Goal: Task Accomplishment & Management: Use online tool/utility

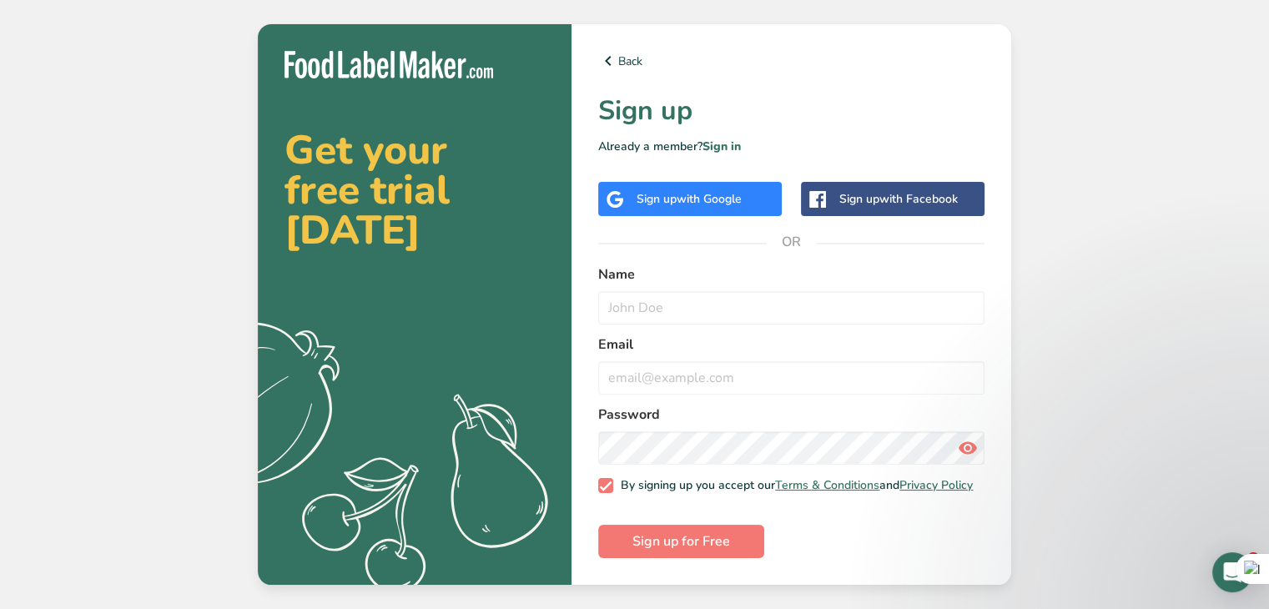
click at [704, 193] on span "with Google" at bounding box center [708, 199] width 65 height 16
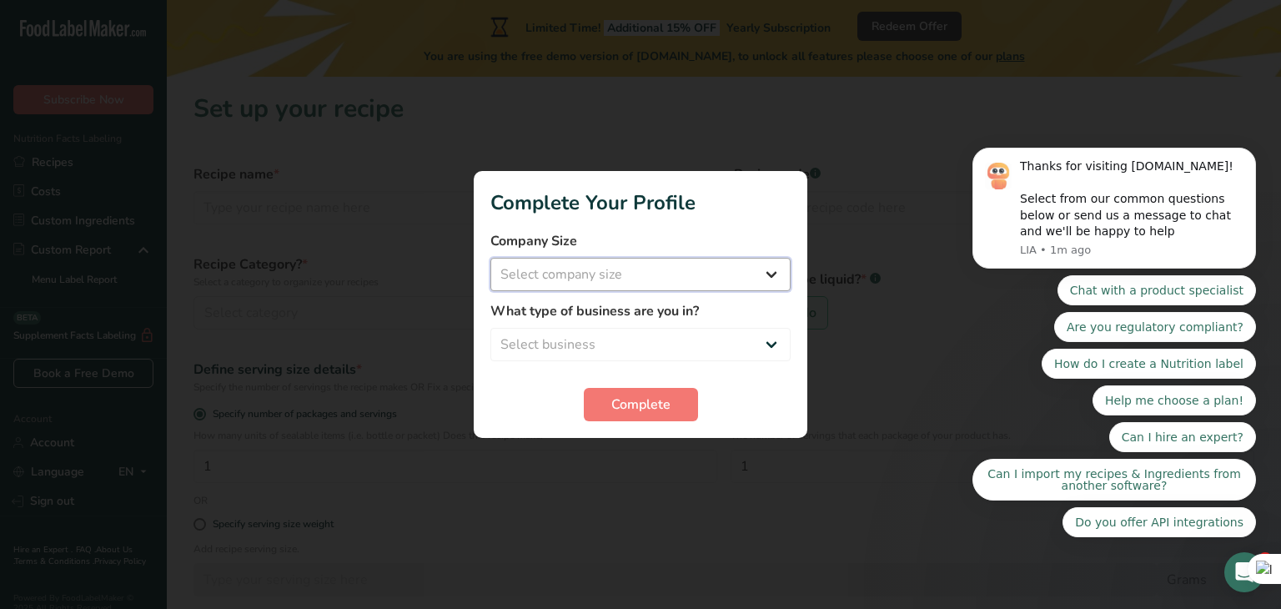
click at [649, 278] on select "Select company size Fewer than 10 Employees 10 to 50 Employees 51 to 500 Employ…" at bounding box center [640, 274] width 300 height 33
select select "1"
click at [490, 258] on select "Select company size Fewer than 10 Employees 10 to 50 Employees 51 to 500 Employ…" at bounding box center [640, 274] width 300 height 33
click at [638, 344] on select "Select business Packaged Food Manufacturer Restaurant & Cafe Bakery Meal Plans …" at bounding box center [640, 344] width 300 height 33
select select "1"
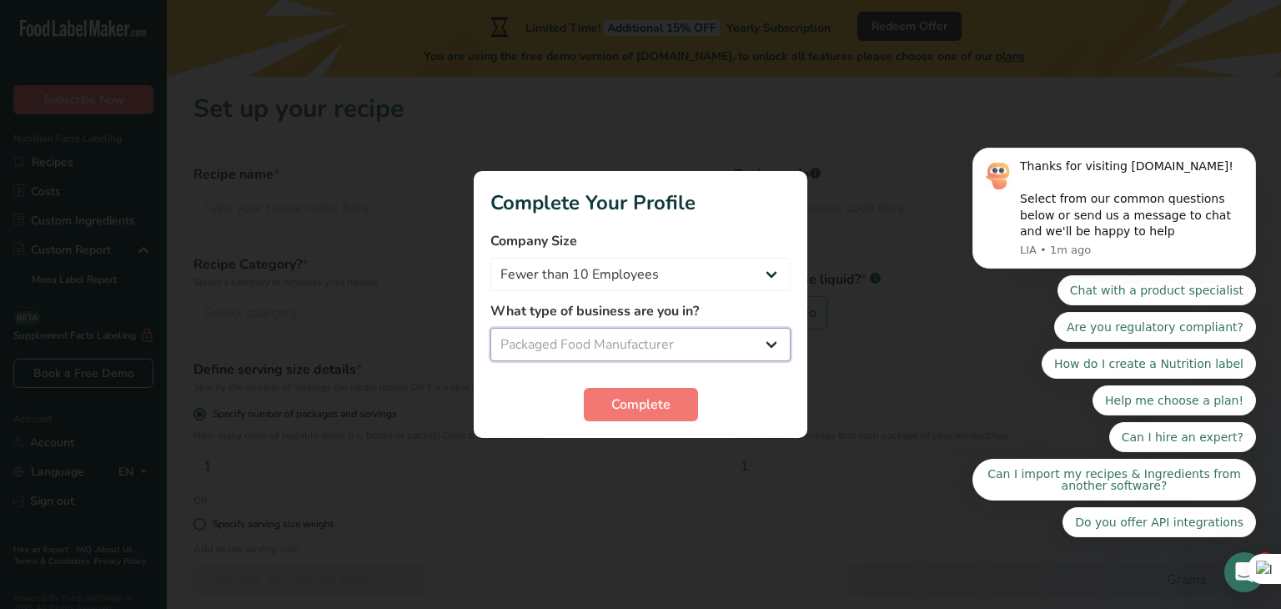
click at [490, 328] on select "Select business Packaged Food Manufacturer Restaurant & Cafe Bakery Meal Plans …" at bounding box center [640, 344] width 300 height 33
click at [633, 414] on span "Complete" at bounding box center [640, 405] width 59 height 20
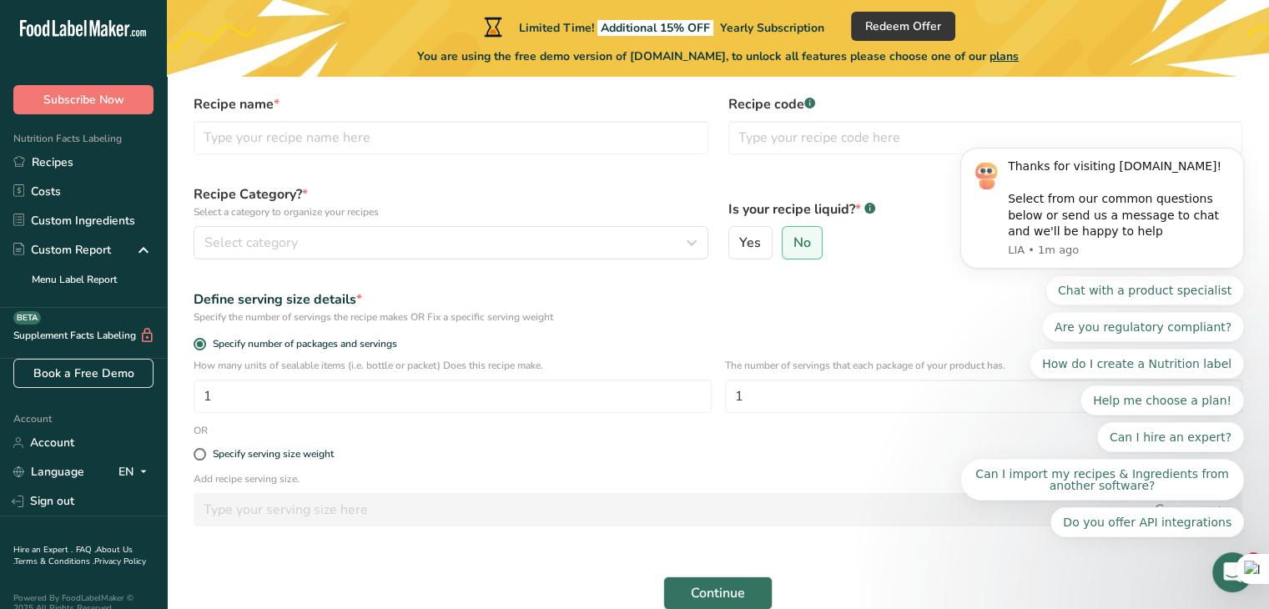
scroll to position [151, 0]
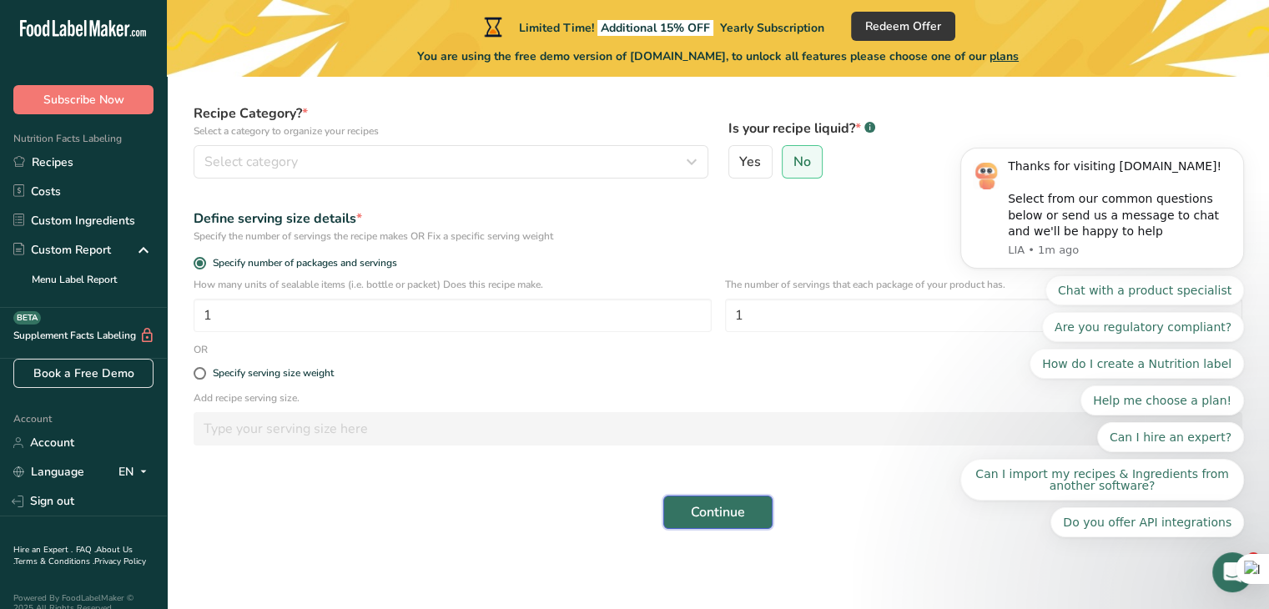
click at [741, 508] on span "Continue" at bounding box center [718, 512] width 54 height 20
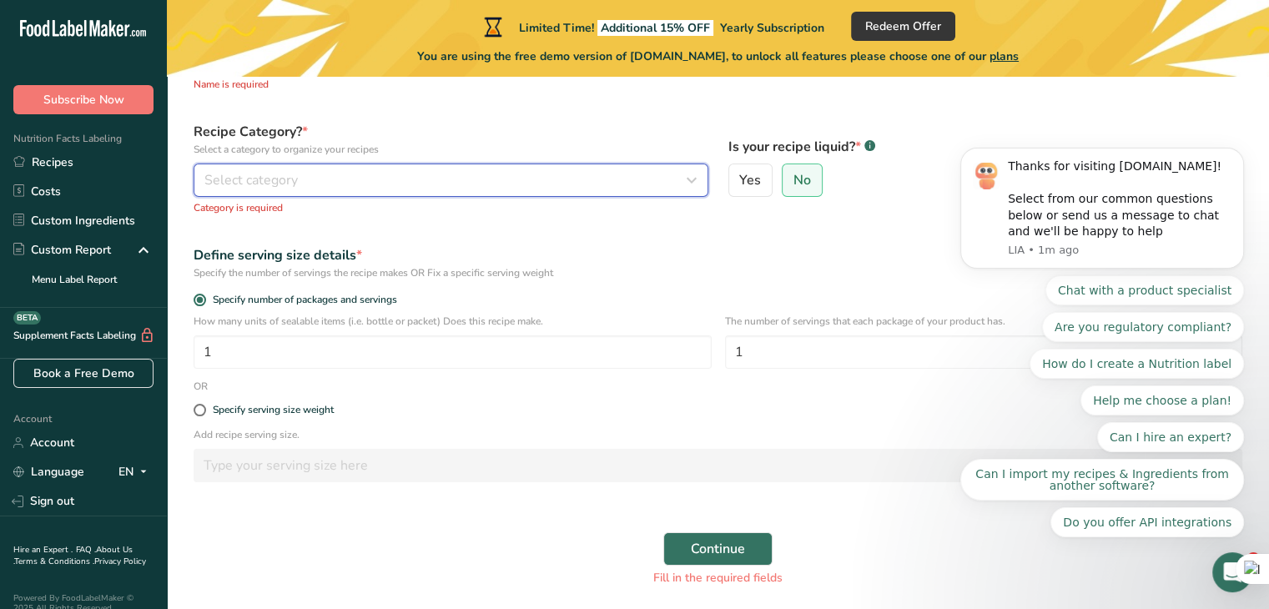
click at [531, 180] on div "Select category" at bounding box center [445, 180] width 483 height 20
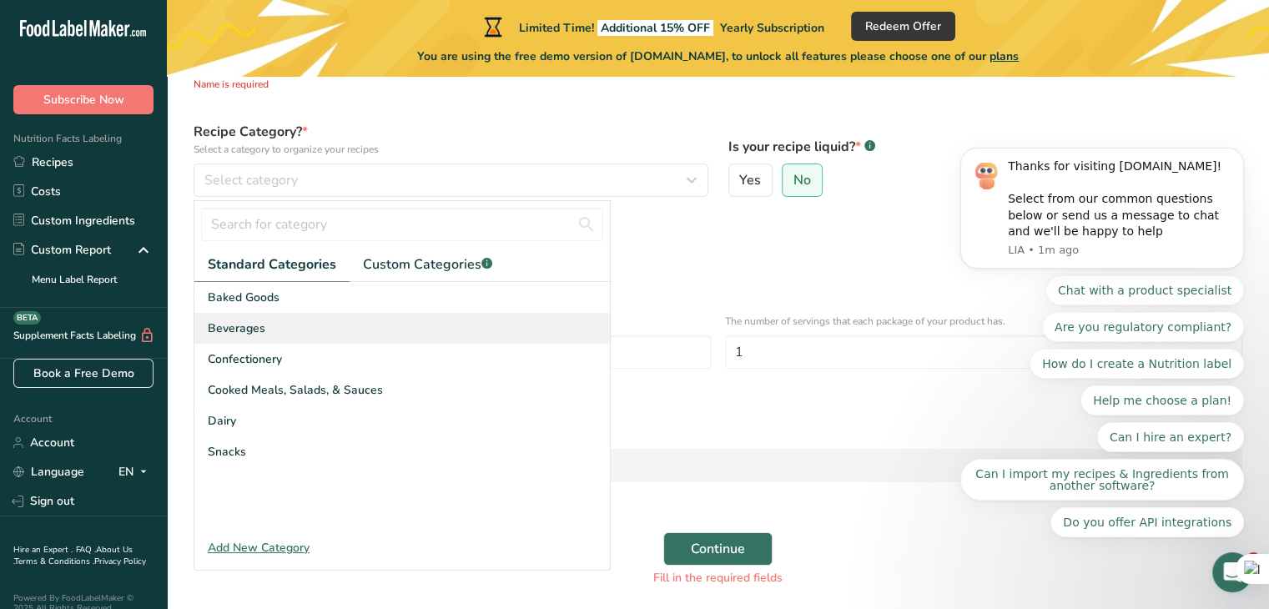
click at [270, 329] on div "Beverages" at bounding box center [401, 328] width 415 height 31
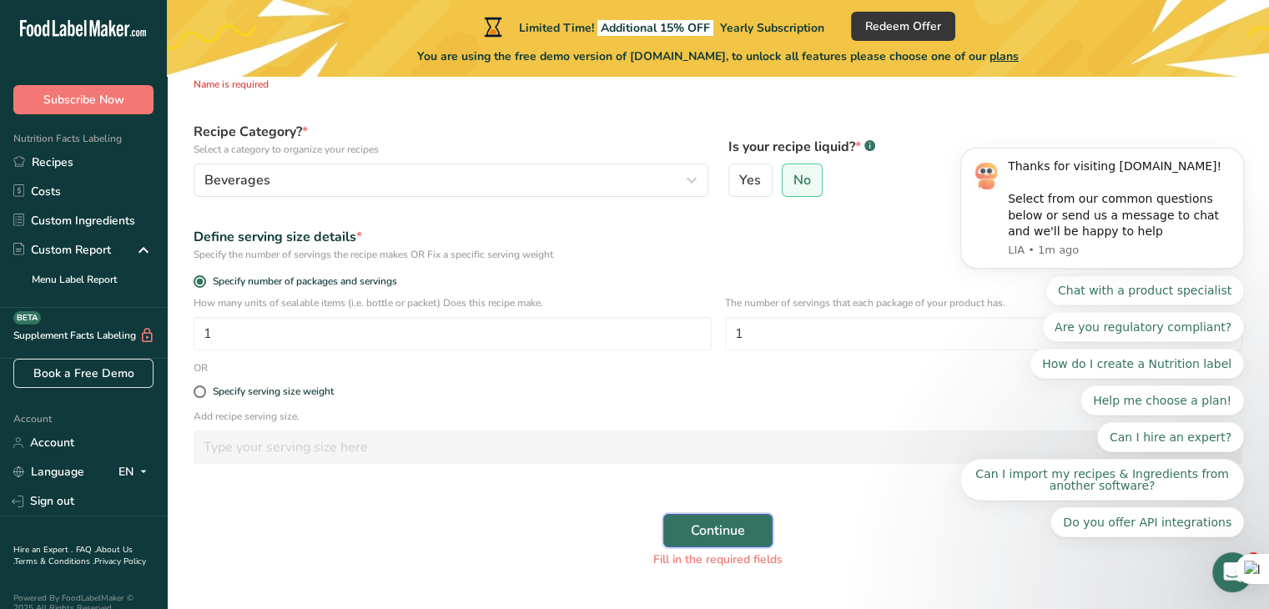
click at [736, 527] on span "Continue" at bounding box center [718, 530] width 54 height 20
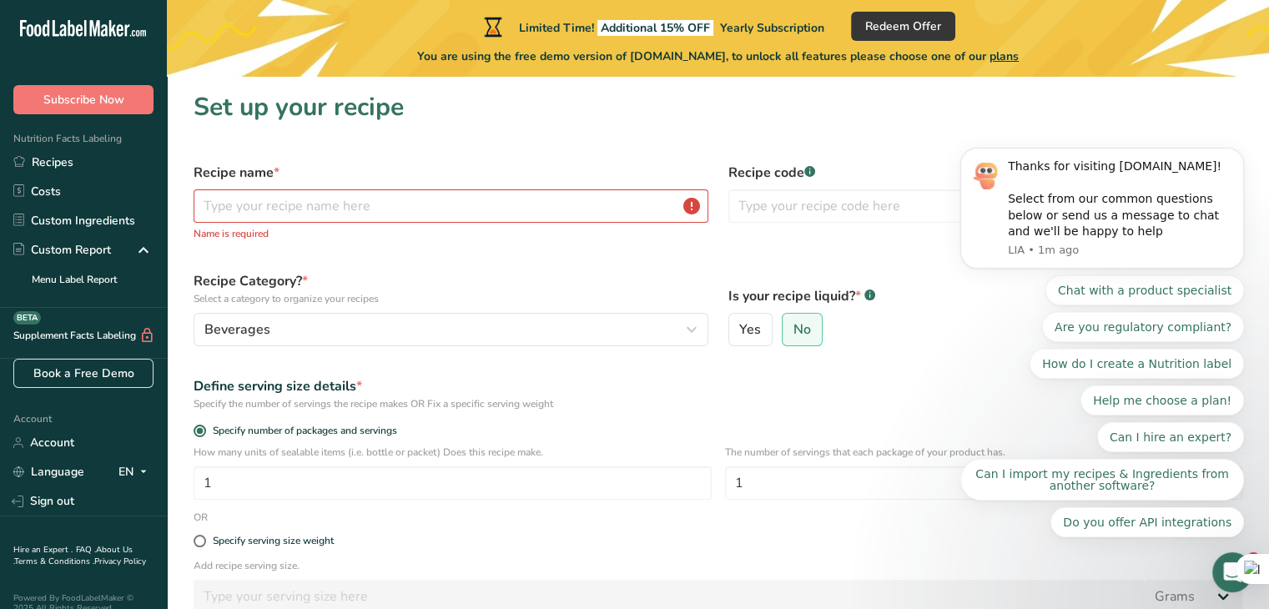
scroll to position [0, 0]
click at [520, 210] on input "text" at bounding box center [451, 207] width 515 height 33
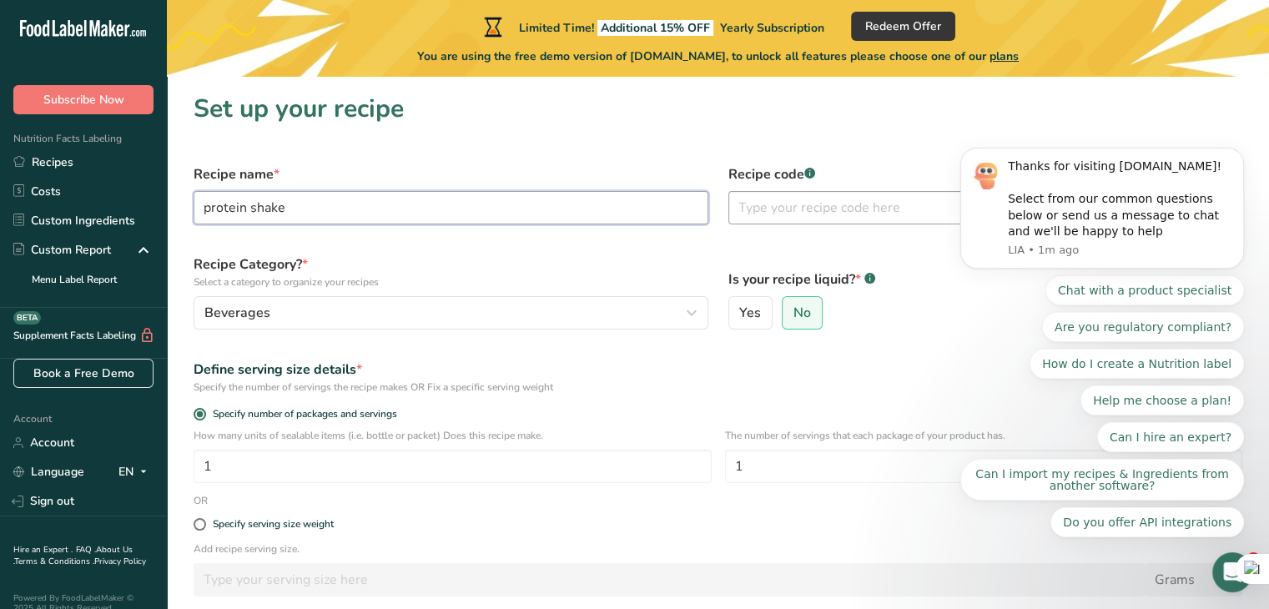
type input "protein shake"
click at [801, 204] on input "text" at bounding box center [985, 207] width 515 height 33
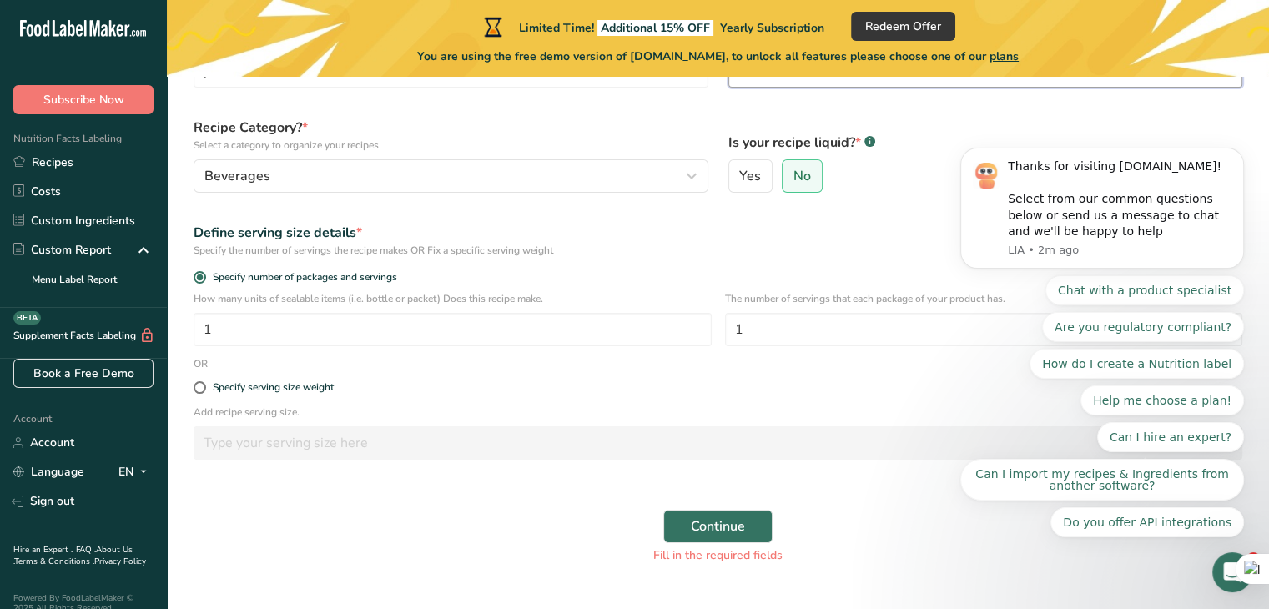
scroll to position [167, 0]
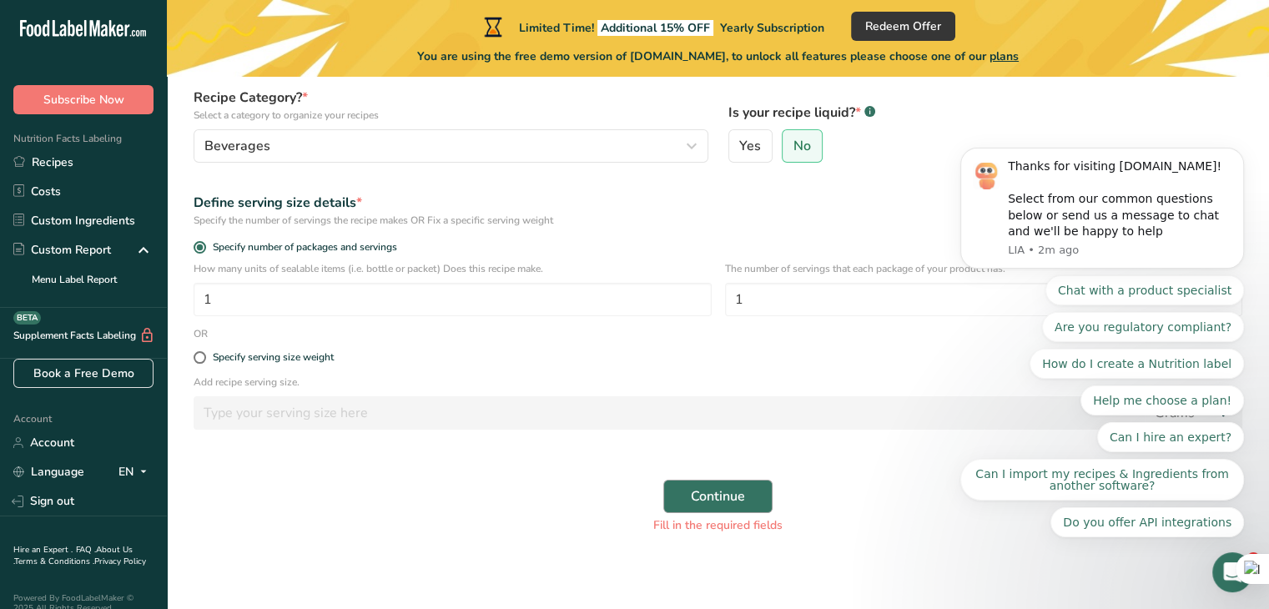
type input "001"
click at [724, 493] on span "Continue" at bounding box center [718, 496] width 54 height 20
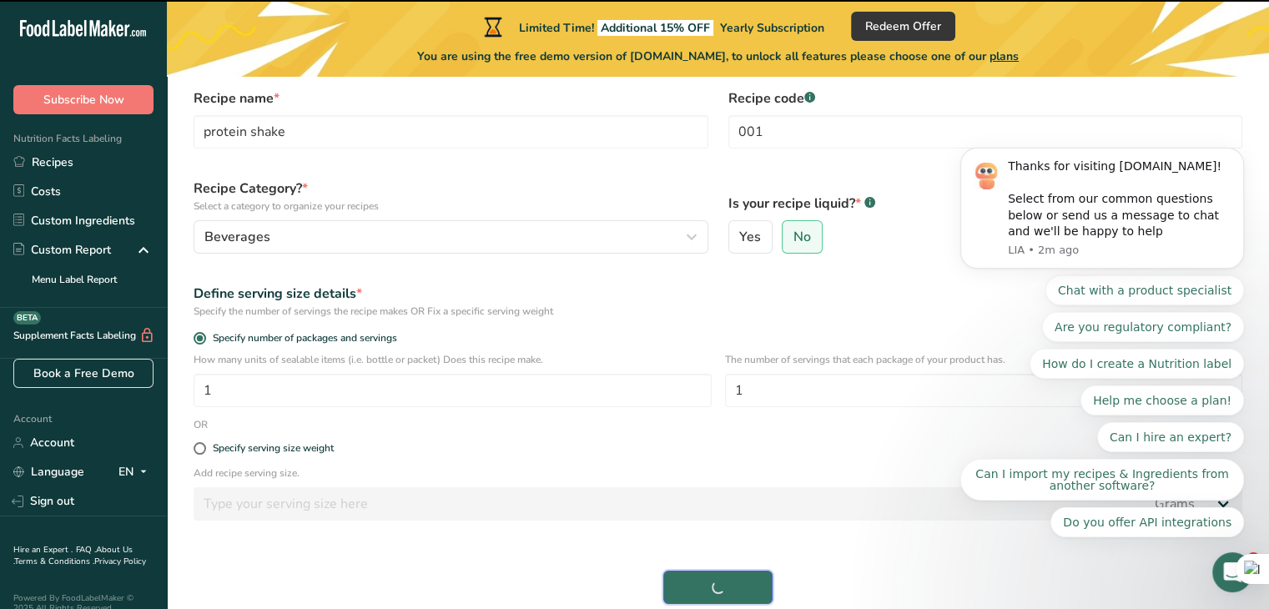
scroll to position [151, 0]
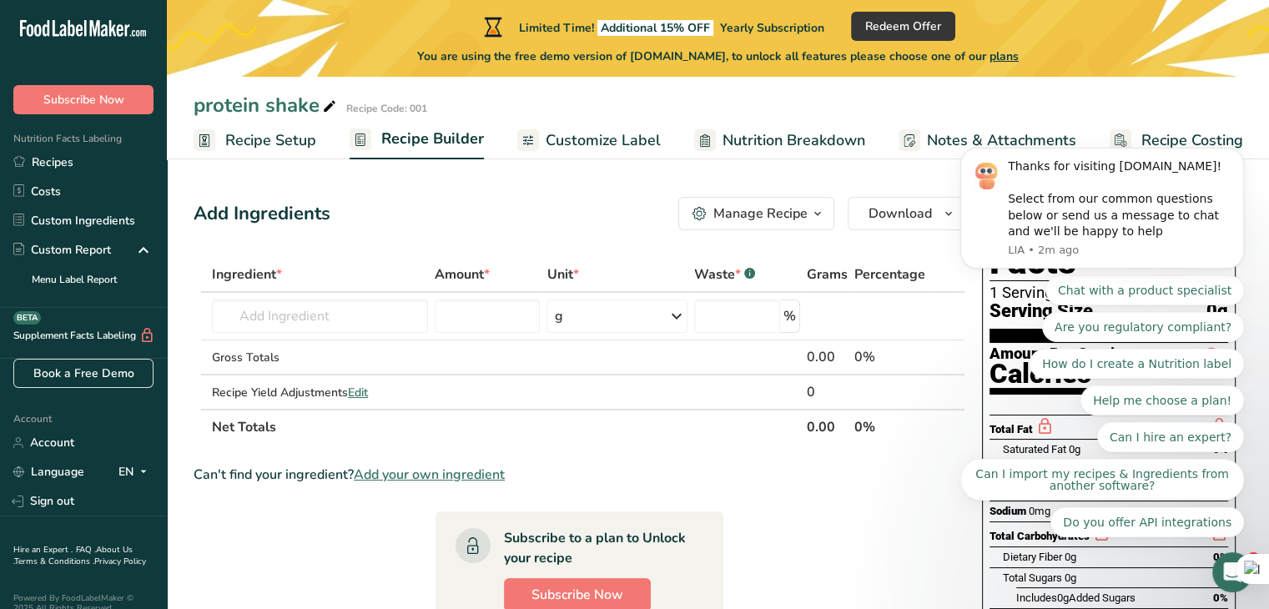
click at [612, 134] on span "Customize Label" at bounding box center [603, 140] width 115 height 23
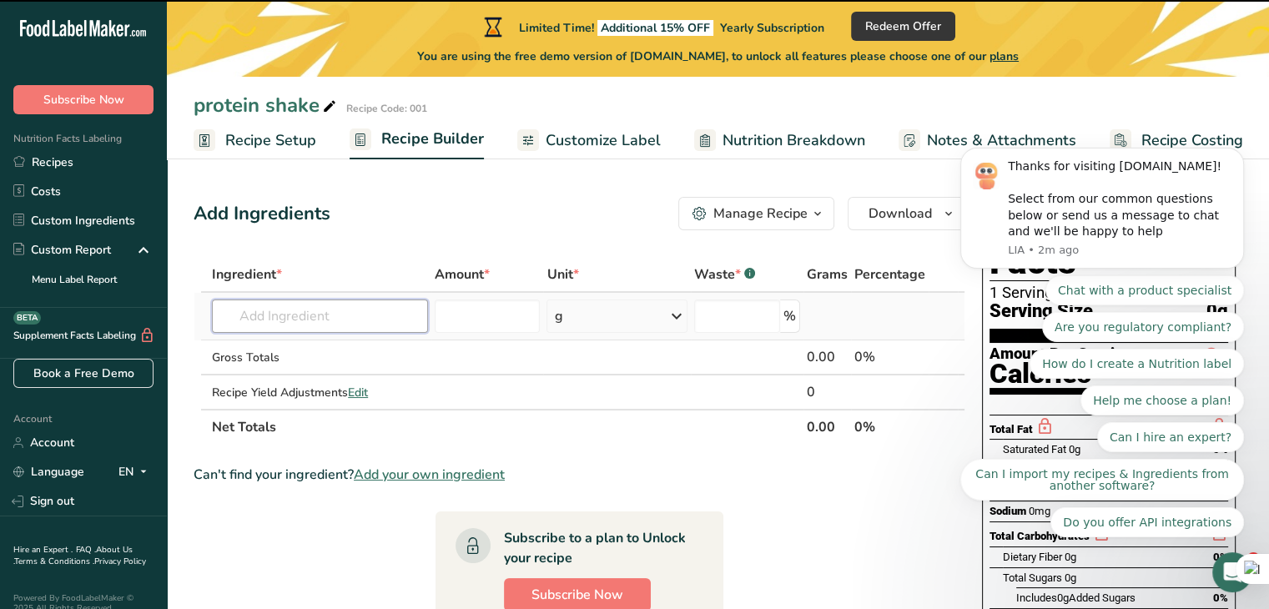
click at [345, 315] on input "text" at bounding box center [320, 315] width 216 height 33
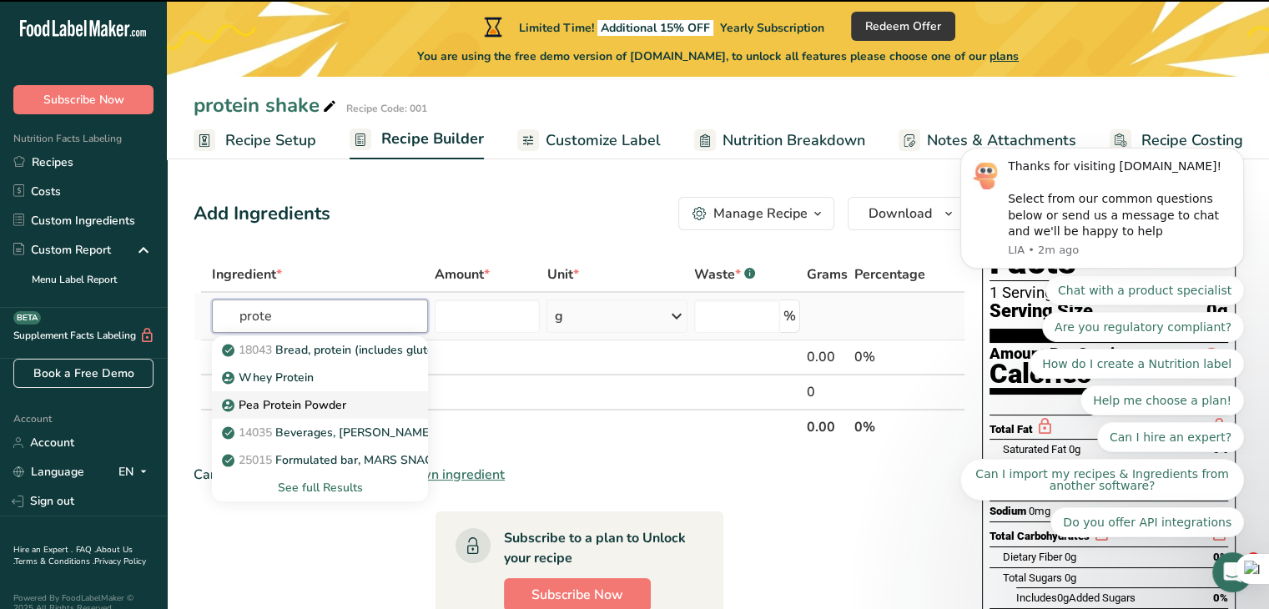
type input "prote"
click at [348, 408] on div "Pea Protein Powder" at bounding box center [306, 405] width 163 height 18
type input "Pea Protein Powder"
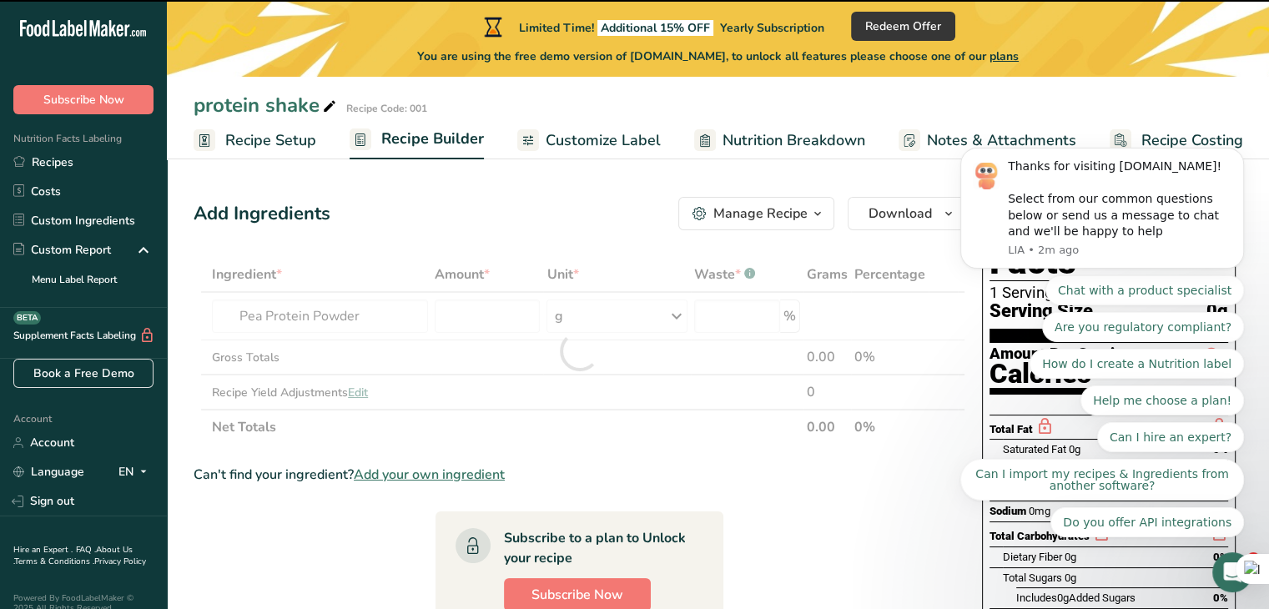
type input "0"
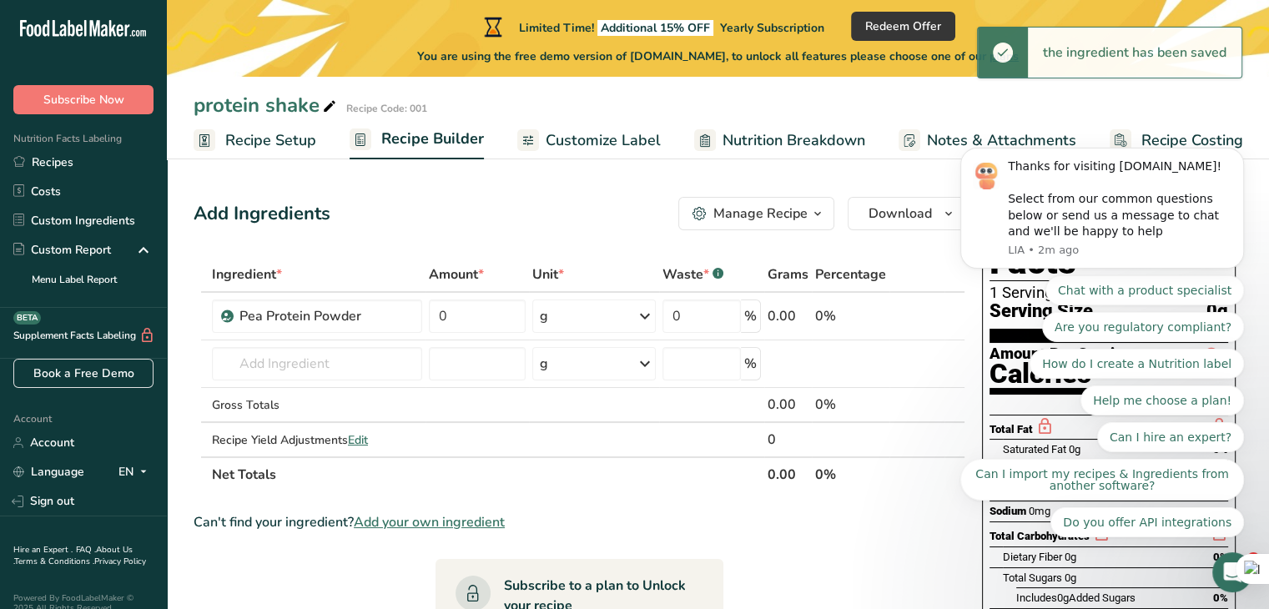
click at [595, 142] on span "Customize Label" at bounding box center [603, 140] width 115 height 23
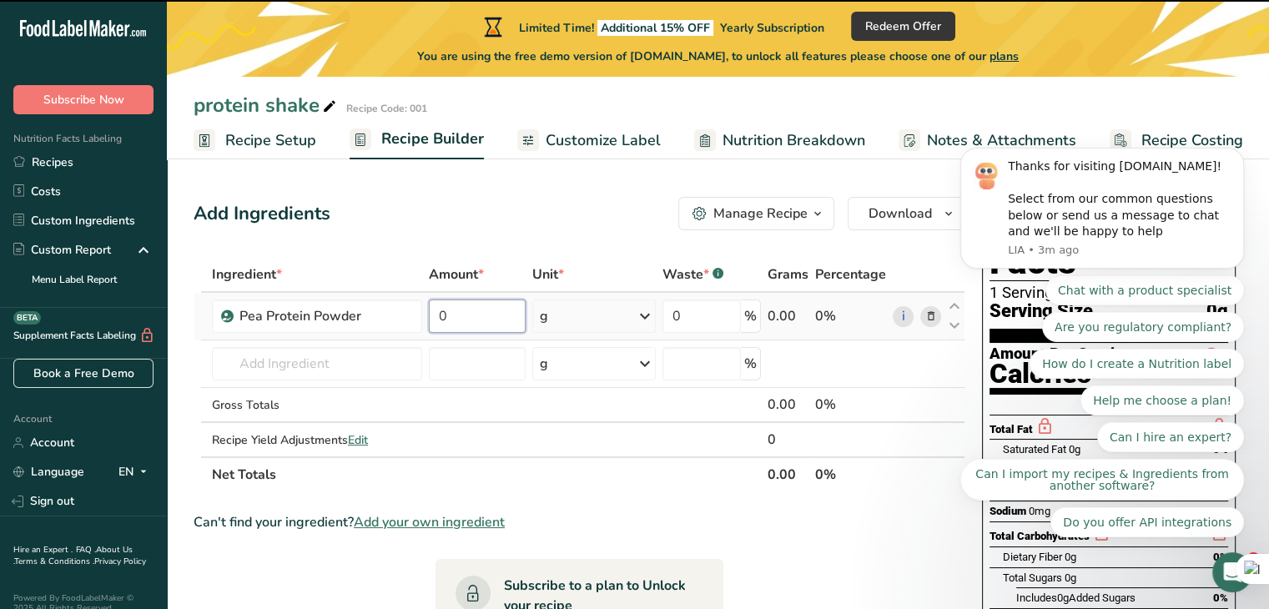
click at [491, 314] on input "0" at bounding box center [477, 315] width 97 height 33
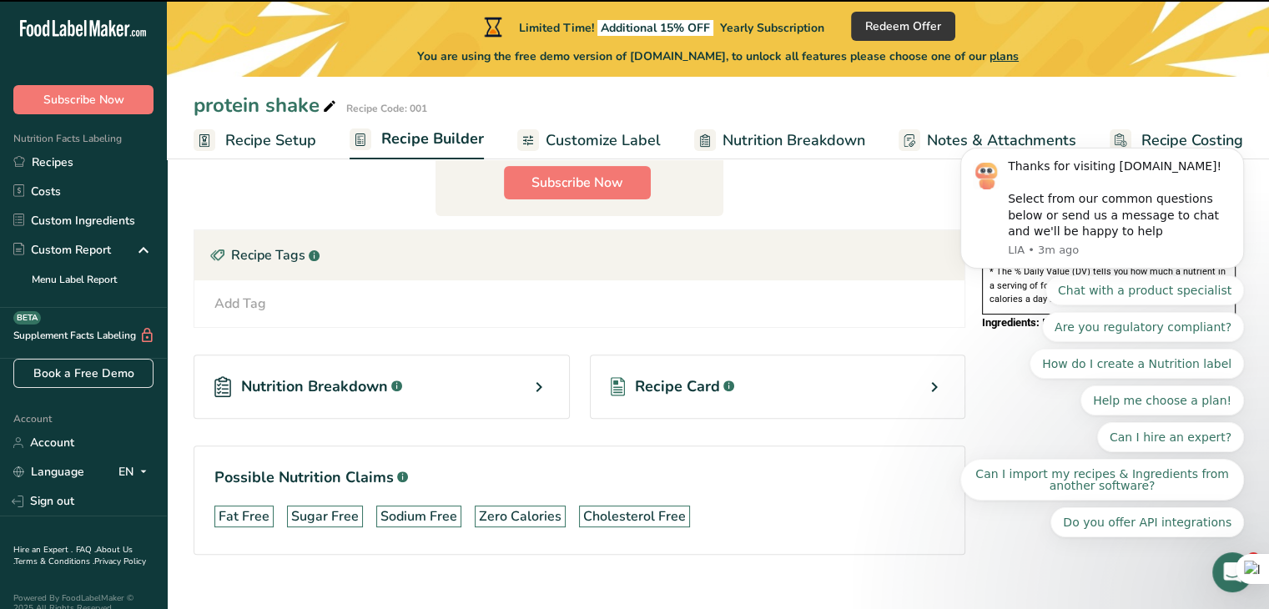
scroll to position [483, 0]
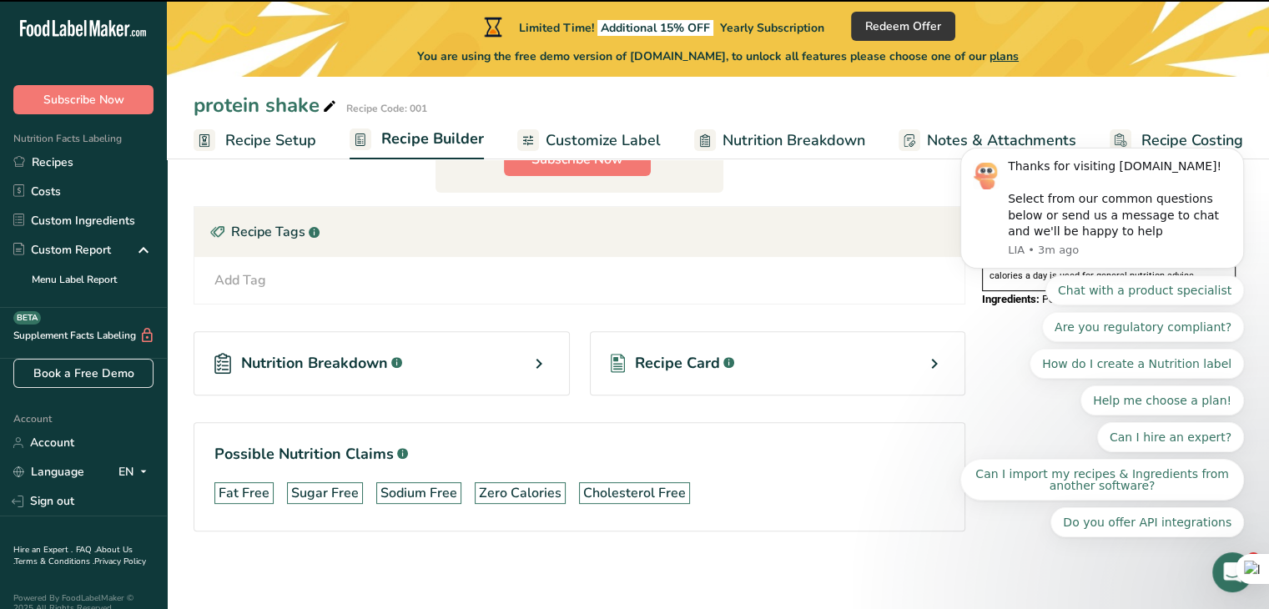
type input "10"
click at [725, 143] on span "Nutrition Breakdown" at bounding box center [793, 140] width 143 height 23
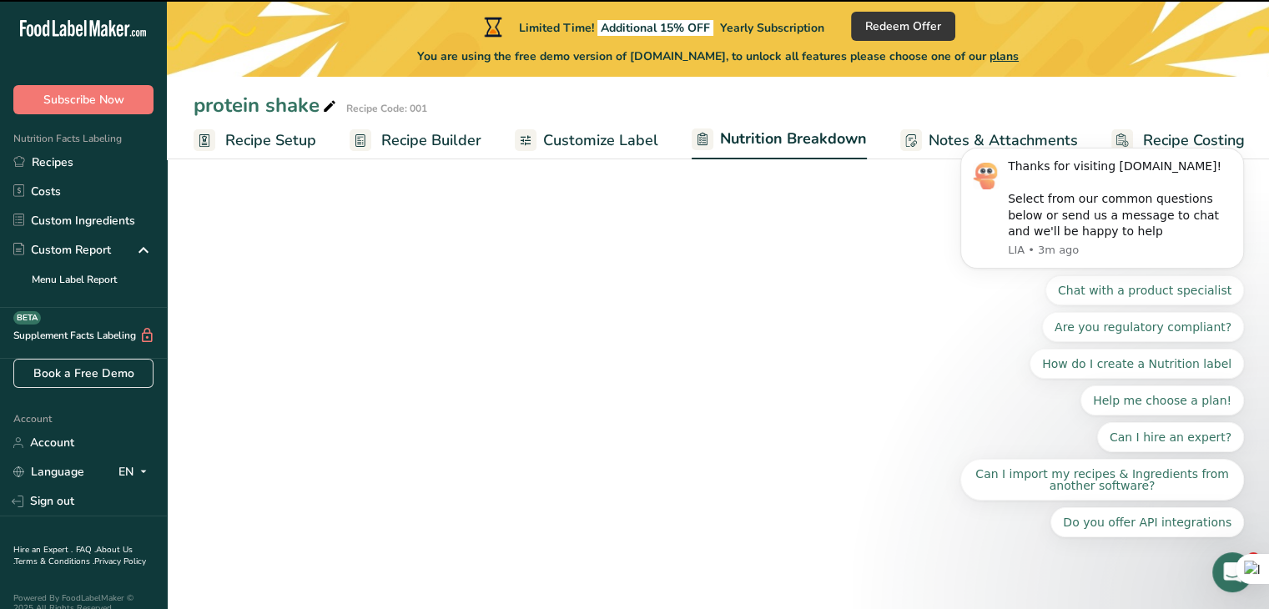
scroll to position [0, 2]
select select "Calories"
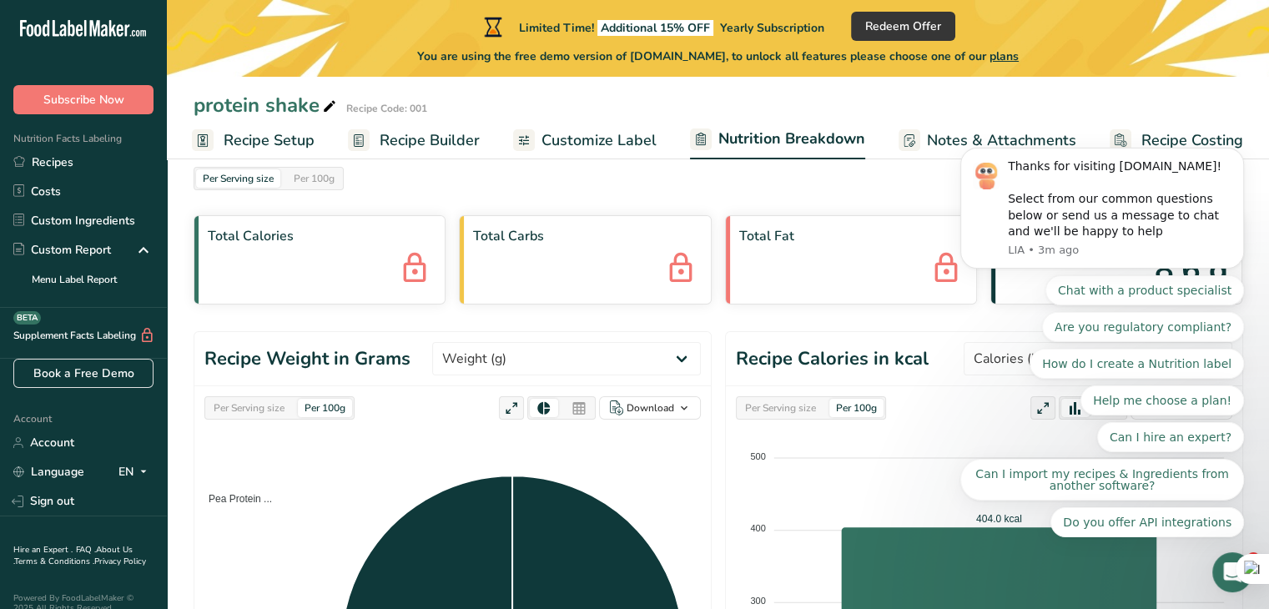
scroll to position [0, 0]
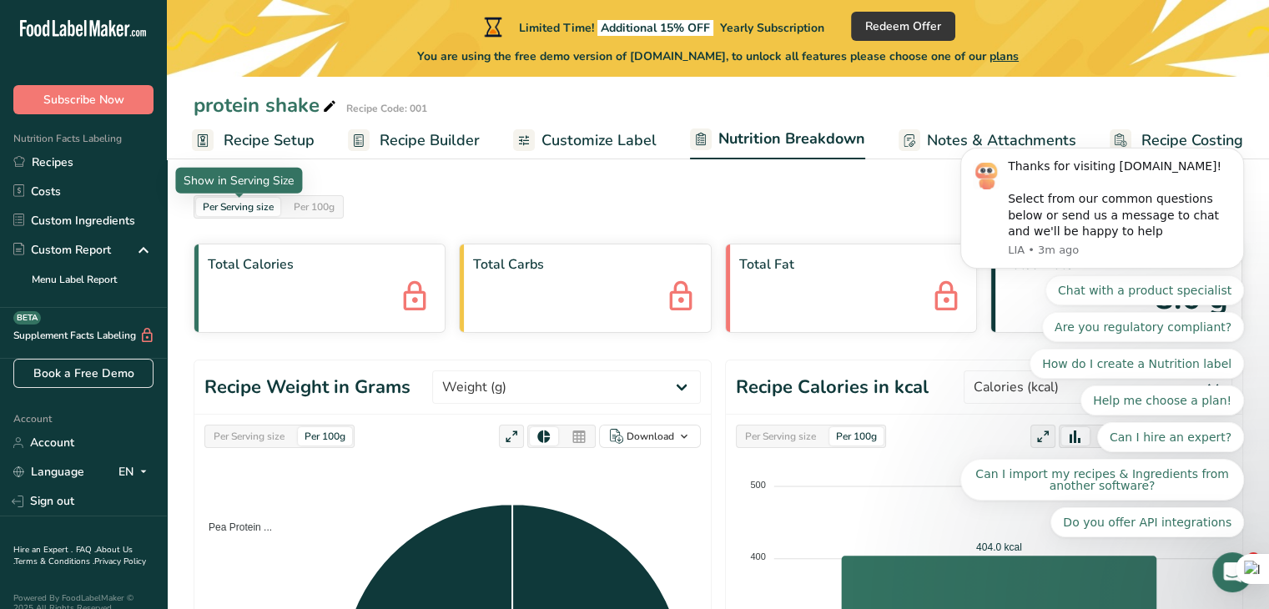
click at [247, 206] on div "Per Serving size" at bounding box center [238, 207] width 84 height 18
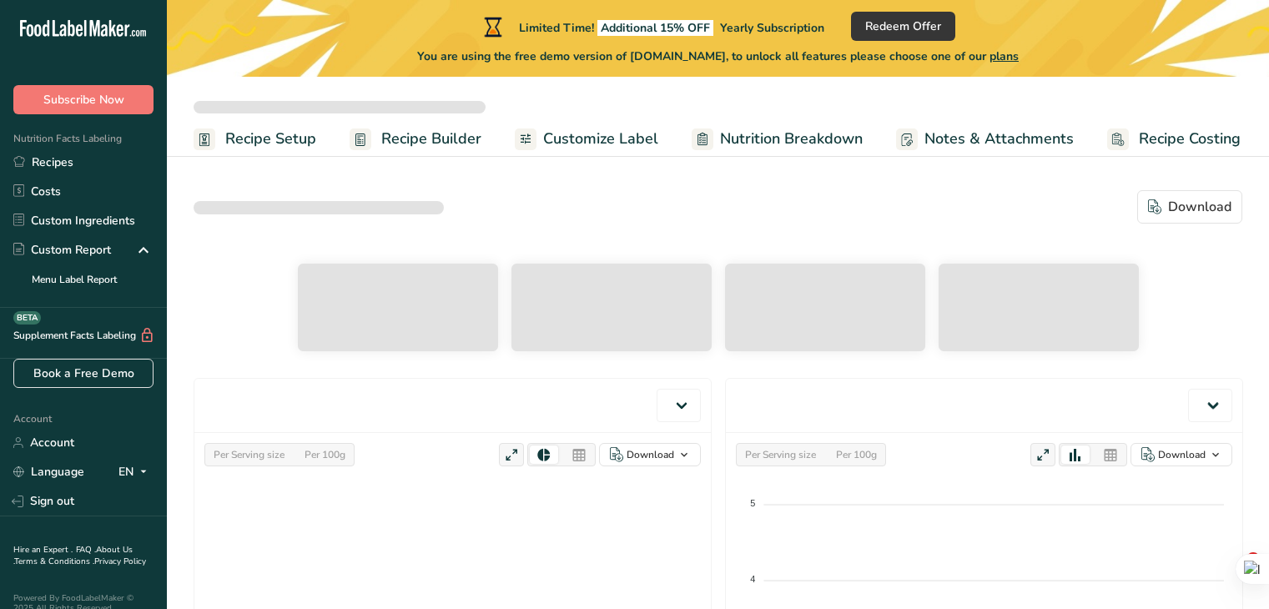
select select "Calories"
